Goal: Information Seeking & Learning: Learn about a topic

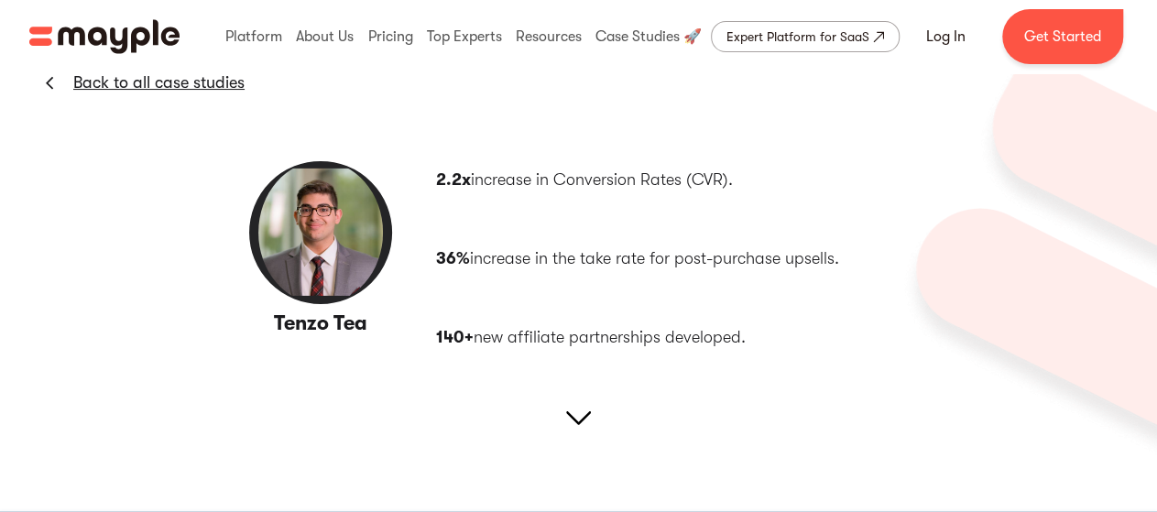
scroll to position [181, 0]
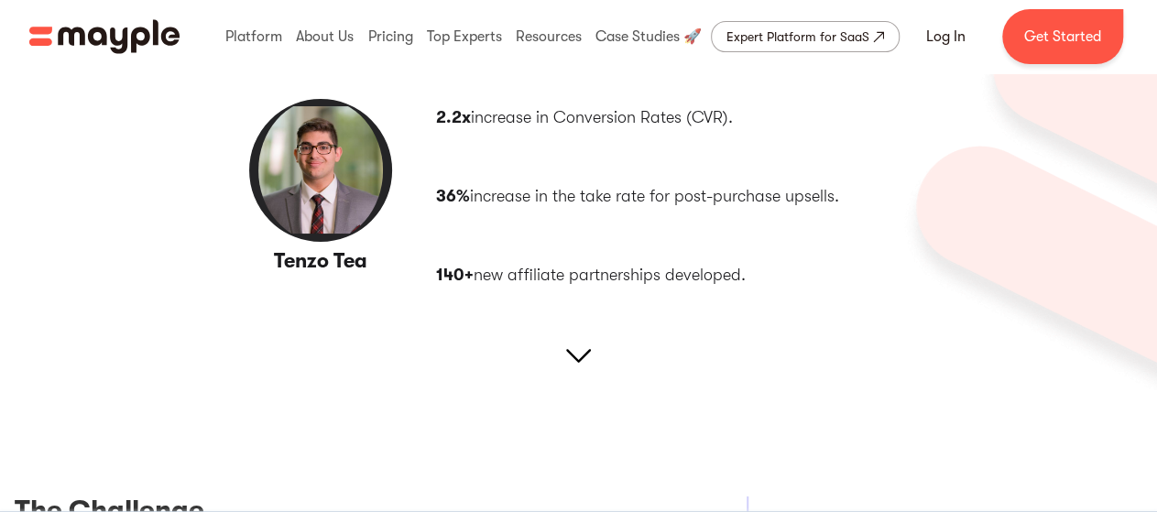
click at [583, 354] on img at bounding box center [578, 355] width 25 height 25
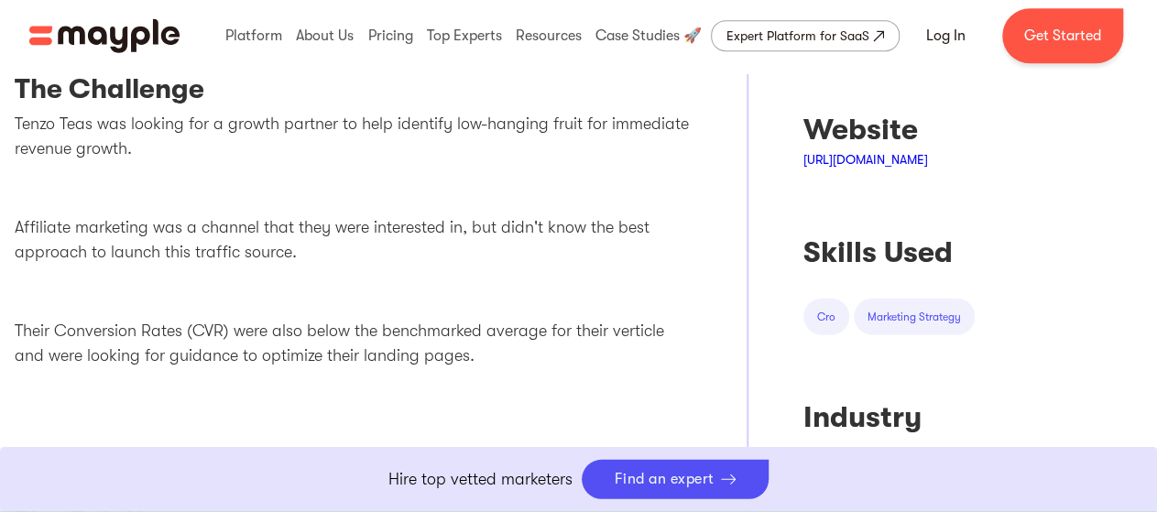
scroll to position [599, 0]
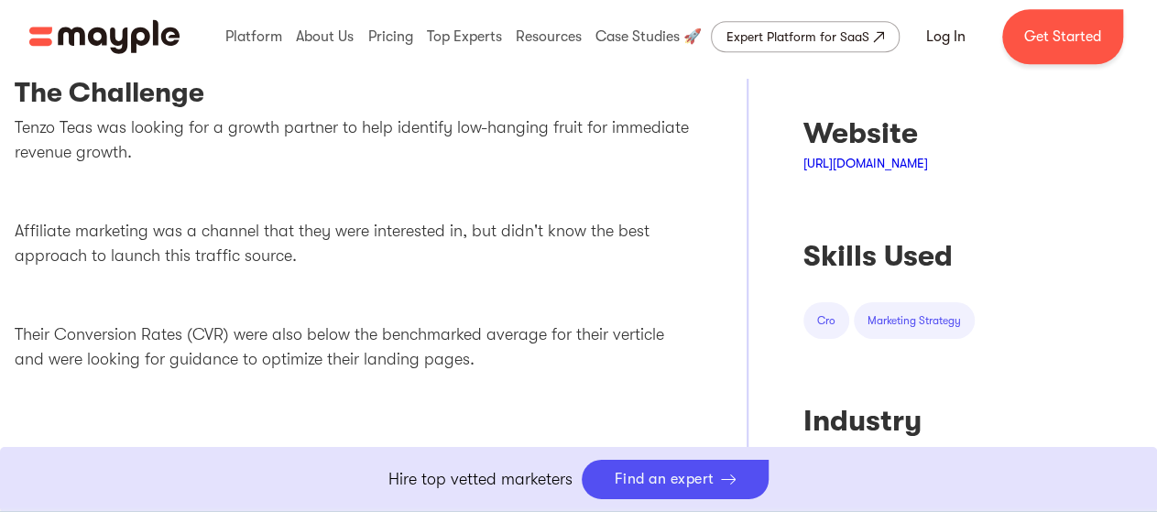
click at [884, 160] on link "[URL][DOMAIN_NAME]" at bounding box center [865, 163] width 125 height 15
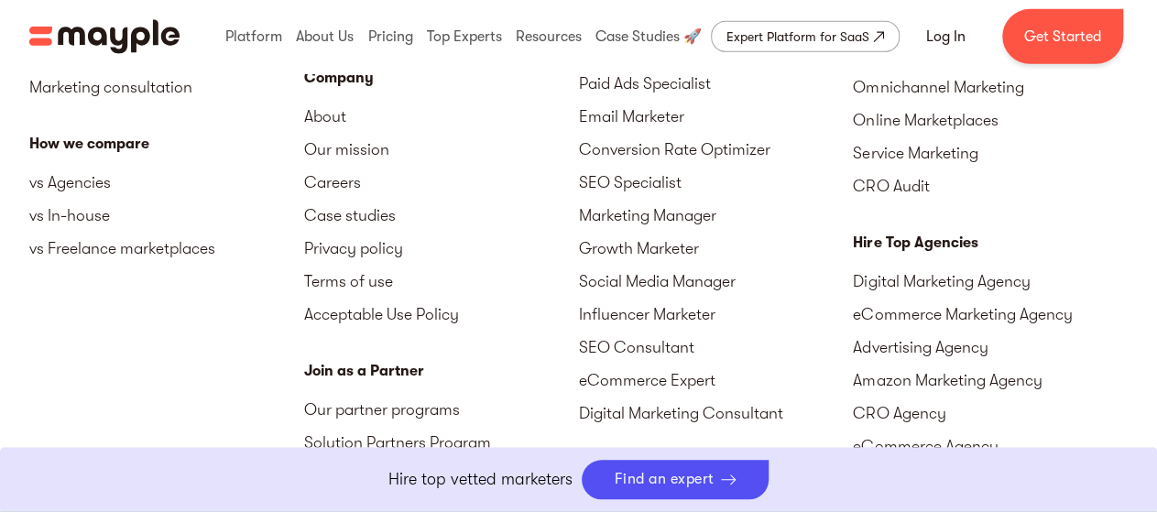
scroll to position [6380, 0]
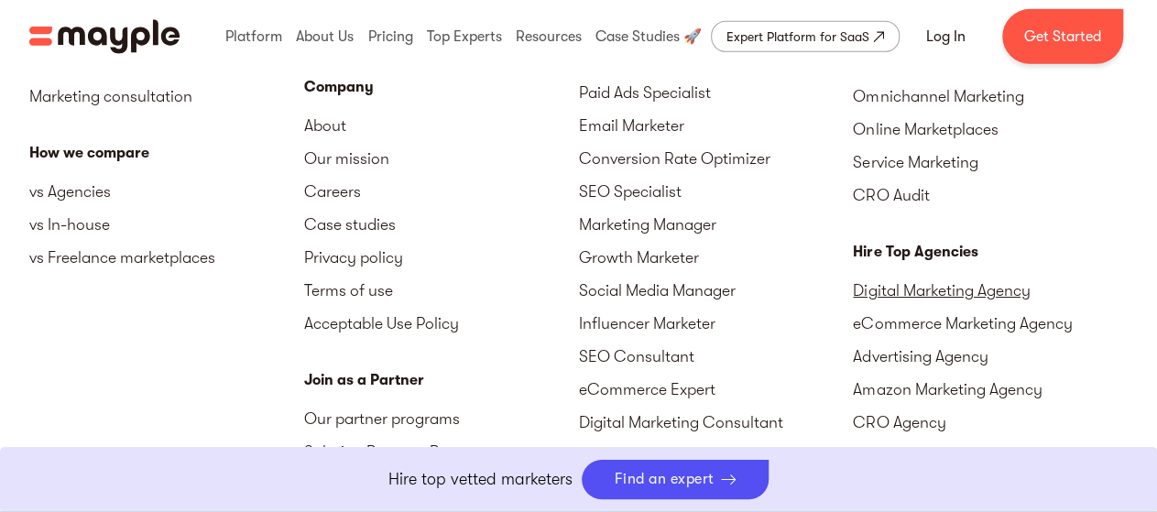
click at [992, 274] on link "Digital Marketing Agency" at bounding box center [990, 290] width 275 height 33
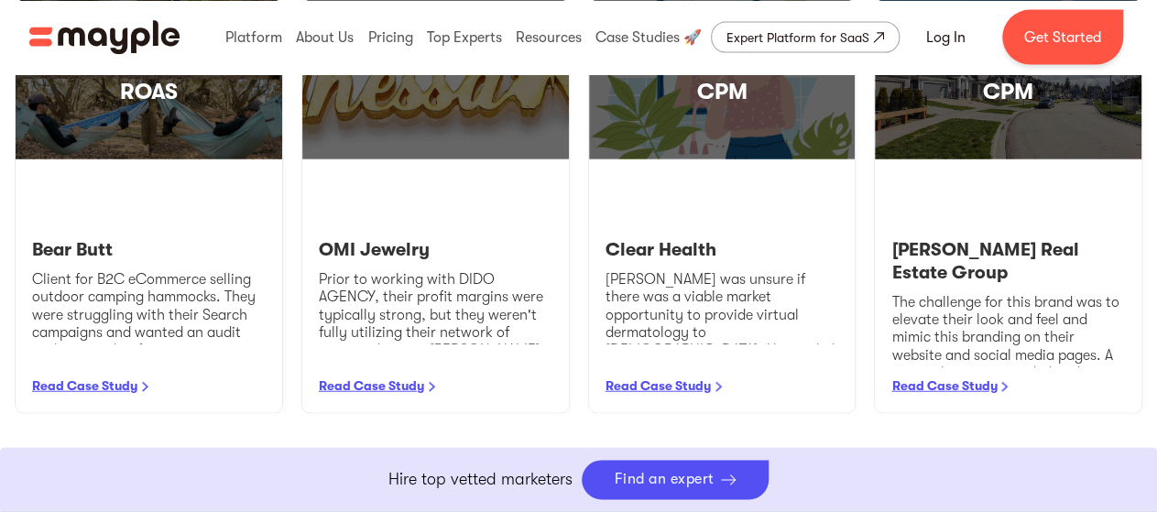
scroll to position [2085, 0]
